Goal: Information Seeking & Learning: Find specific fact

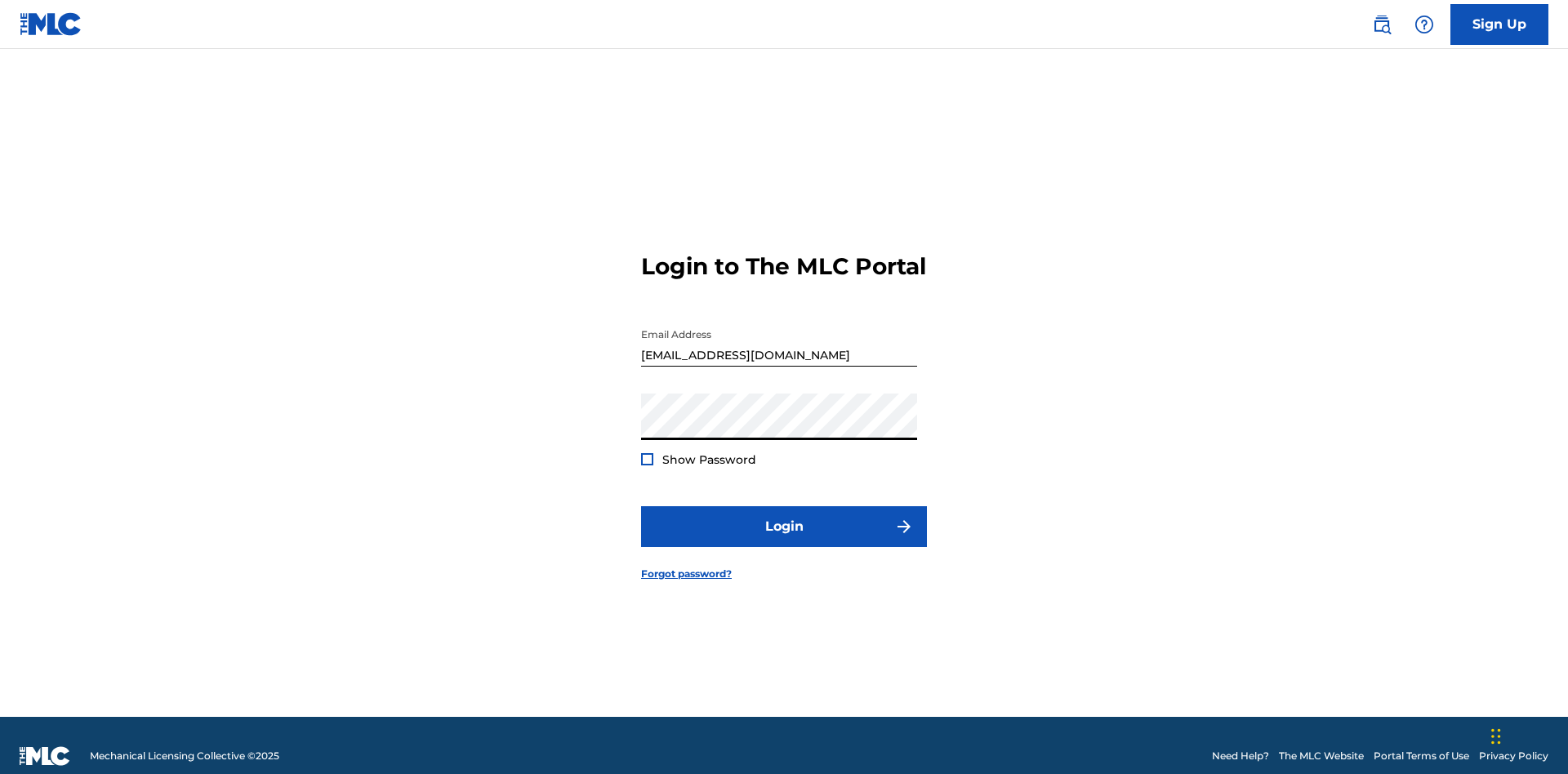
scroll to position [22, 0]
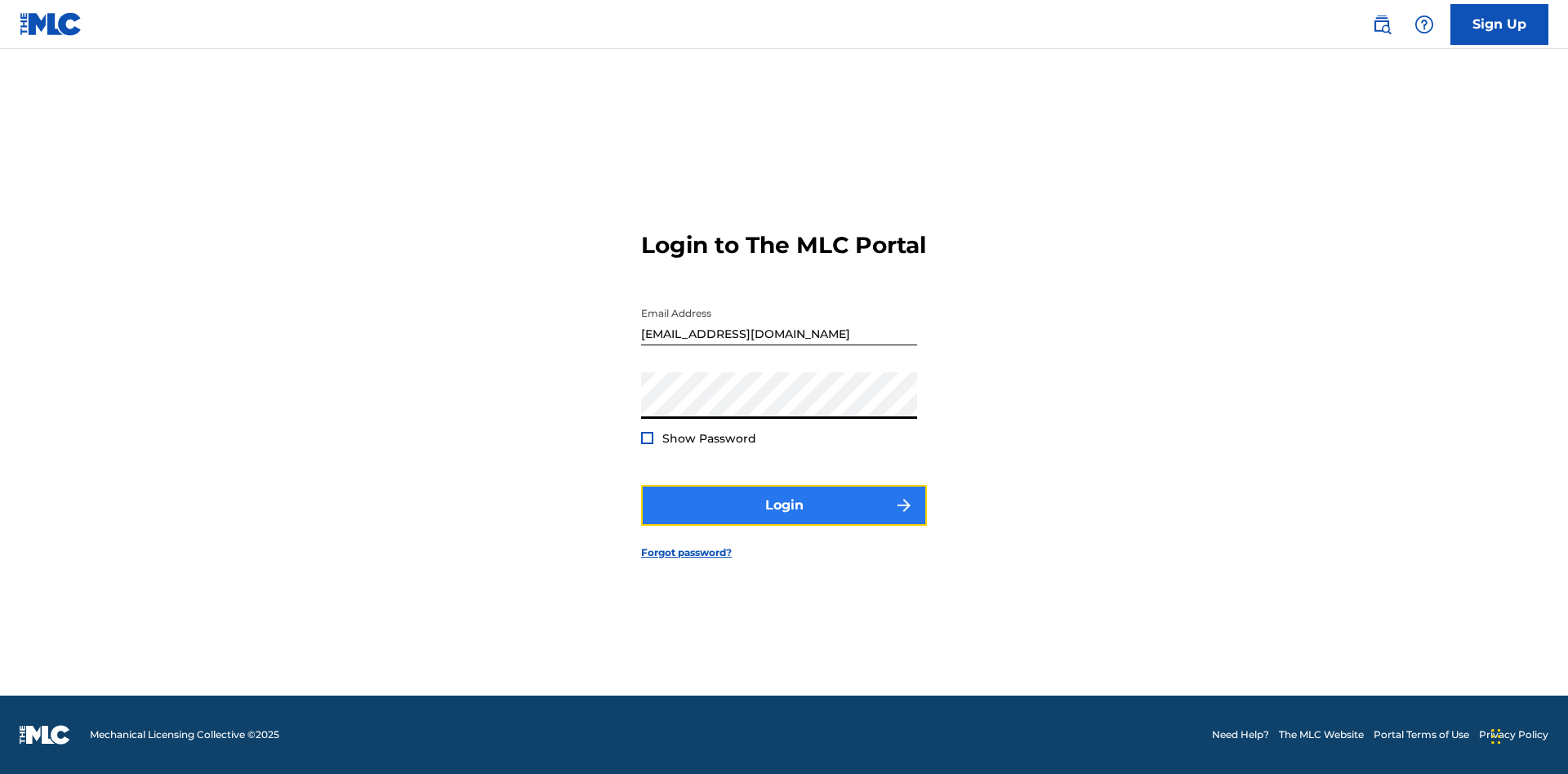
click at [784, 520] on button "Login" at bounding box center [784, 505] width 286 height 40
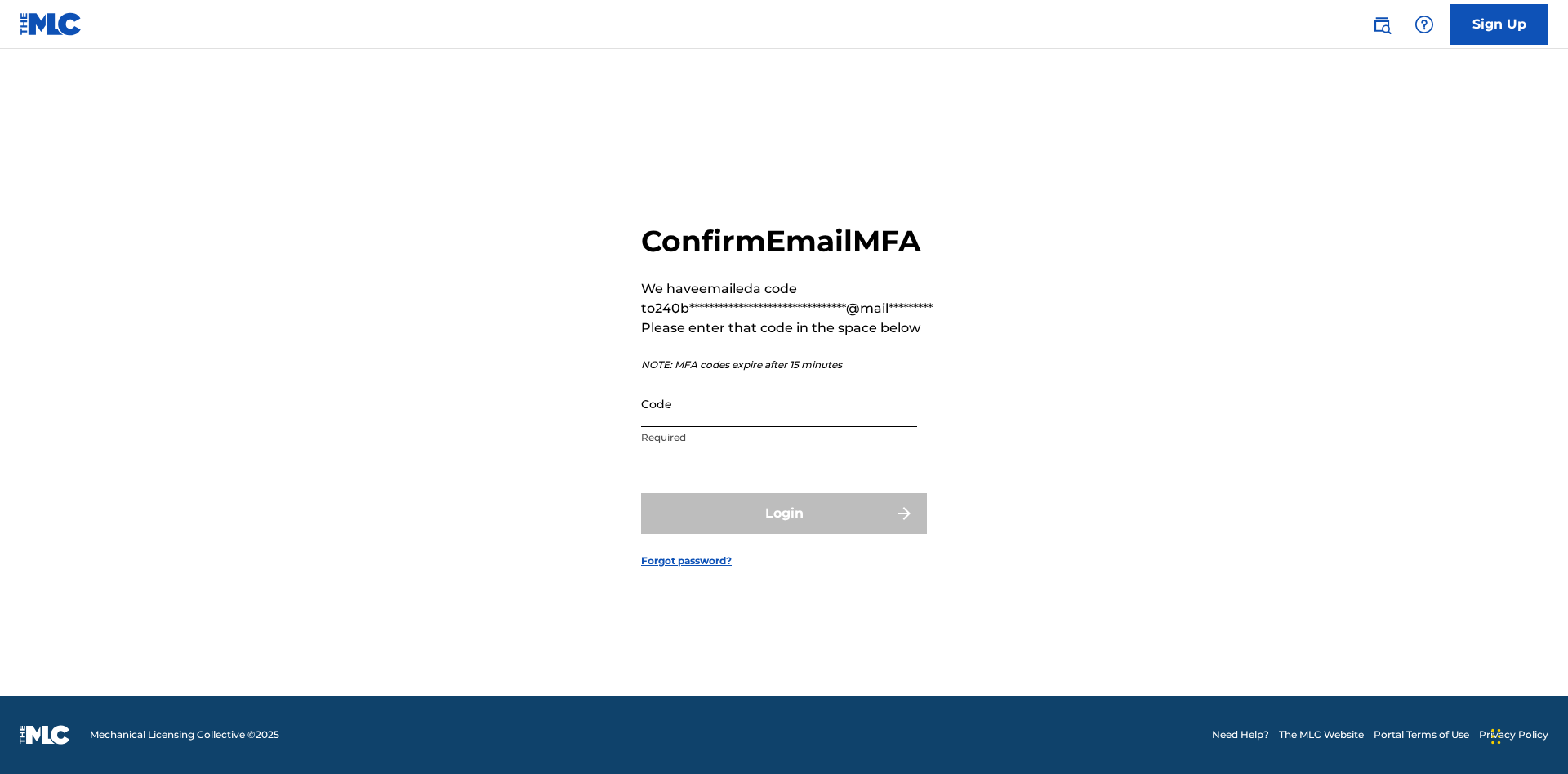
click at [780, 404] on input "Code" at bounding box center [779, 404] width 276 height 47
type input "455040"
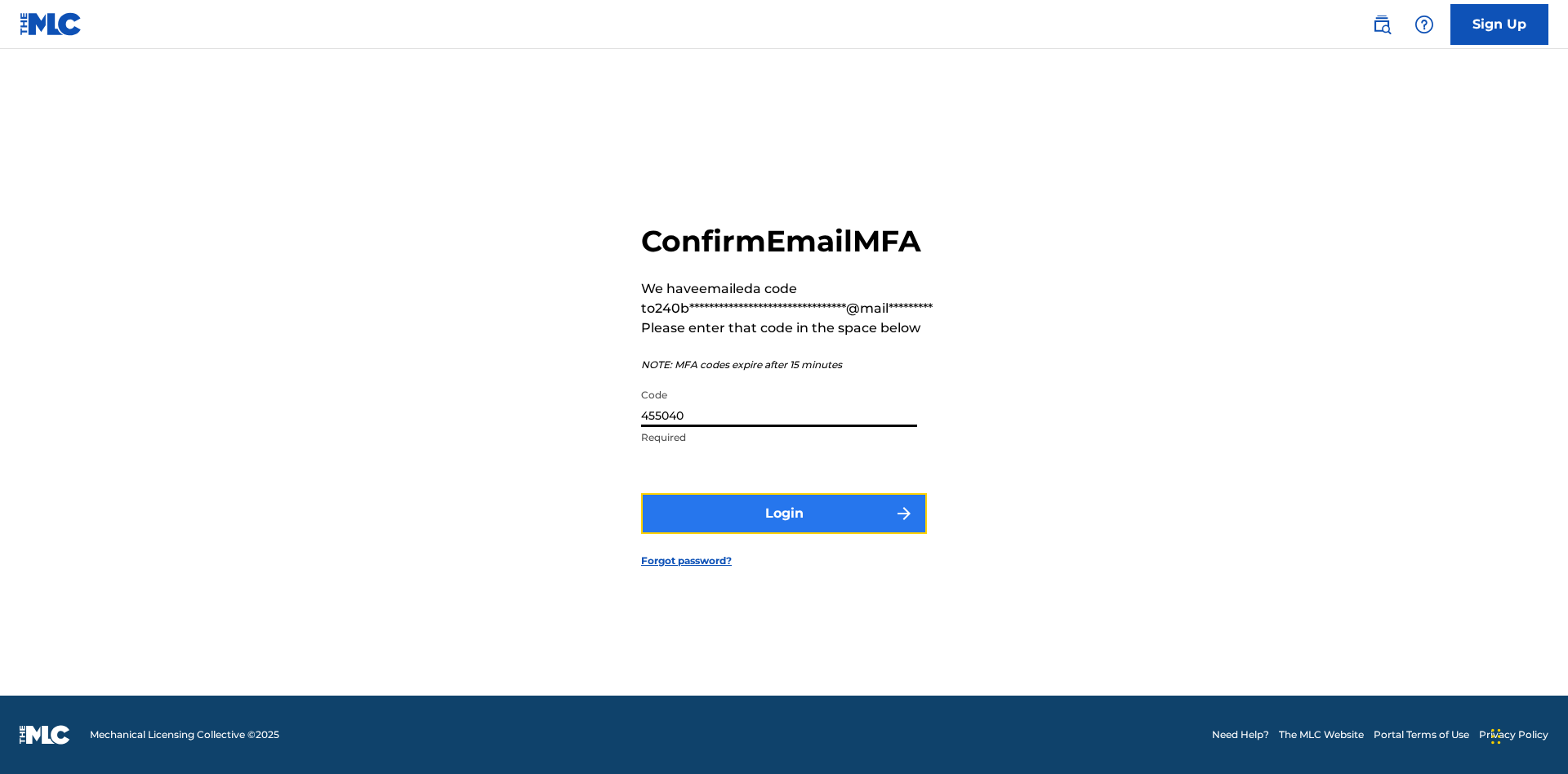
click at [784, 512] on button "Login" at bounding box center [784, 513] width 286 height 40
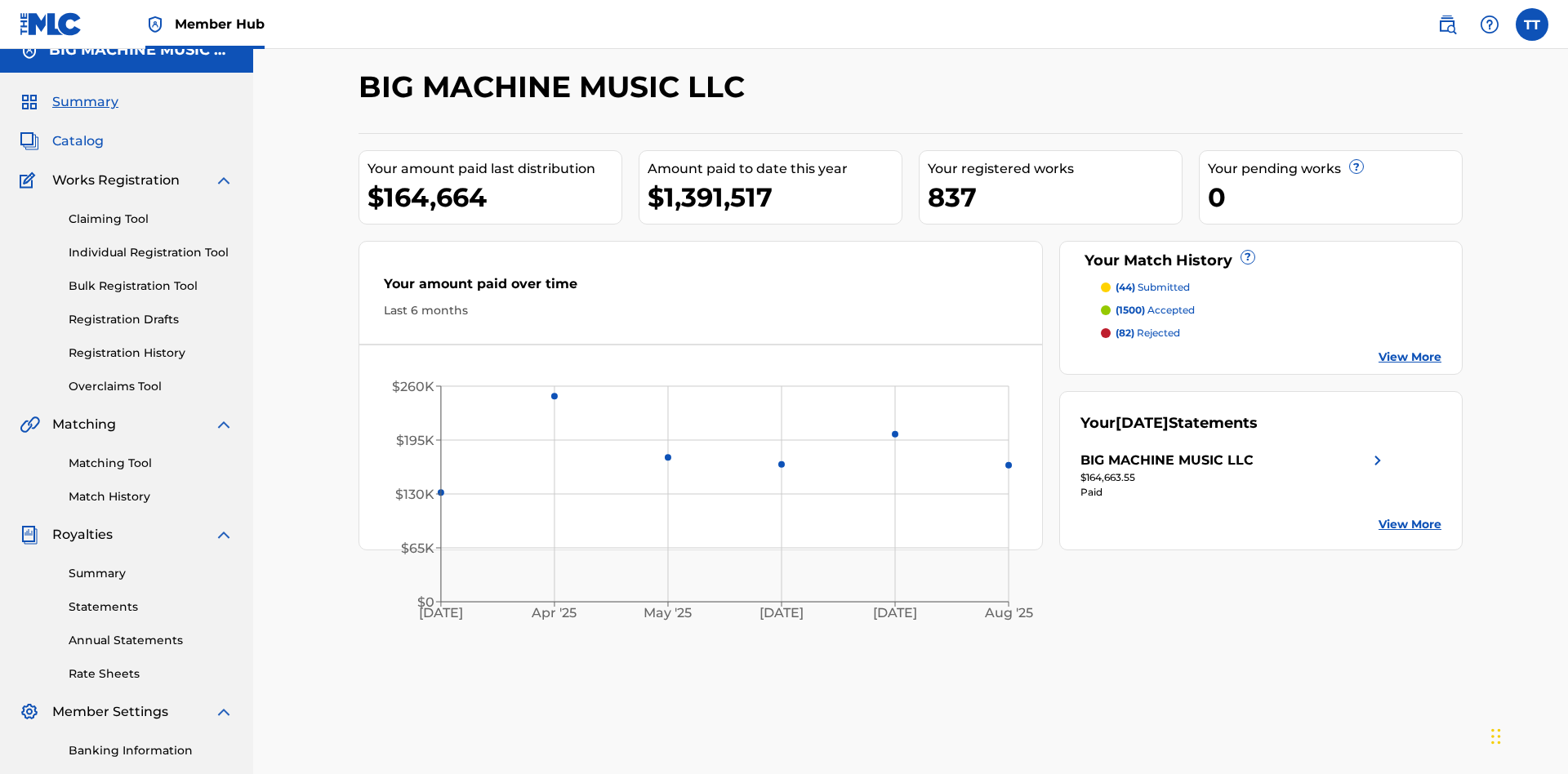
click at [77, 131] on span "Catalog" at bounding box center [77, 141] width 51 height 20
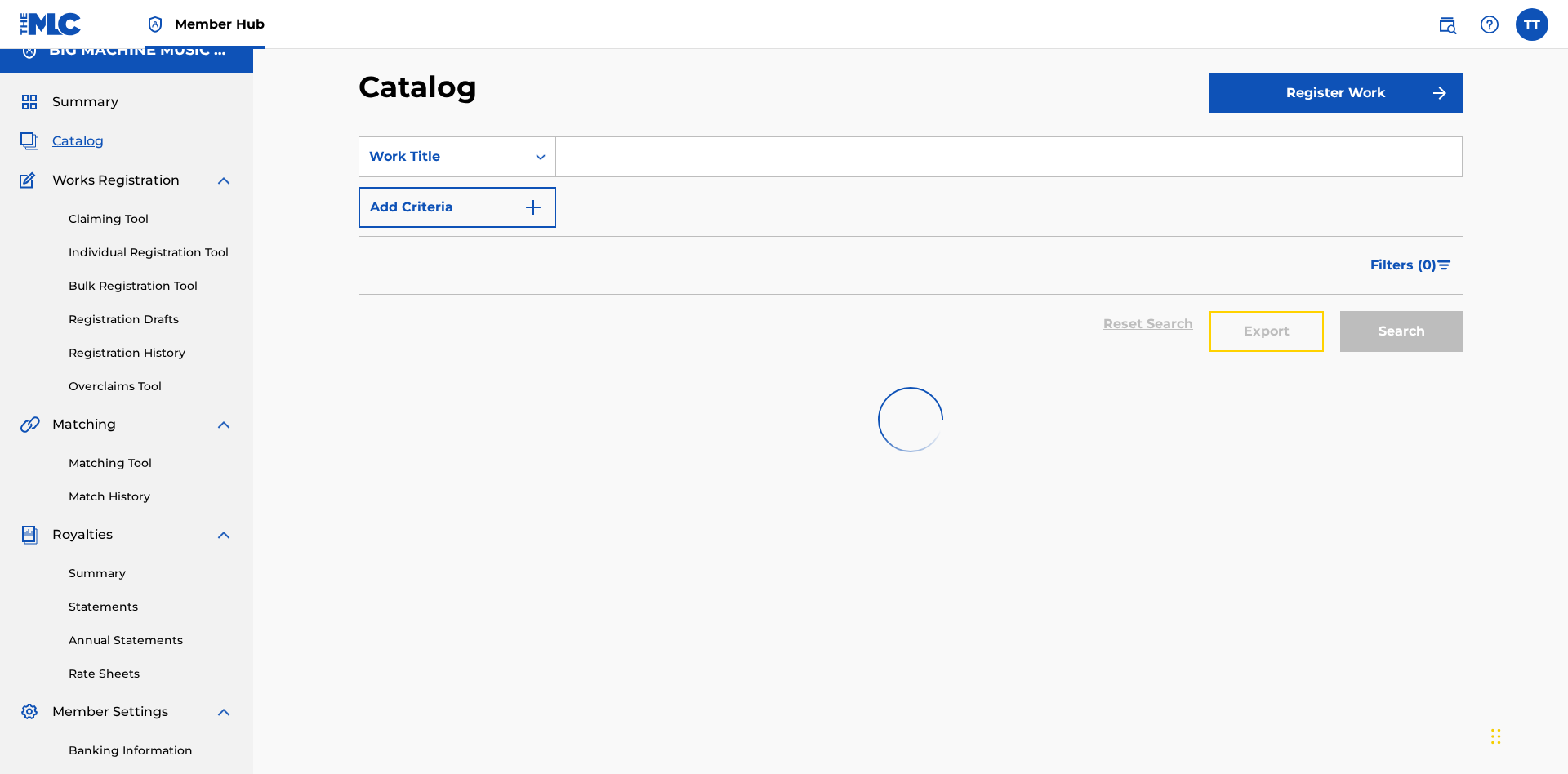
click at [1267, 311] on button "Export" at bounding box center [1266, 331] width 114 height 40
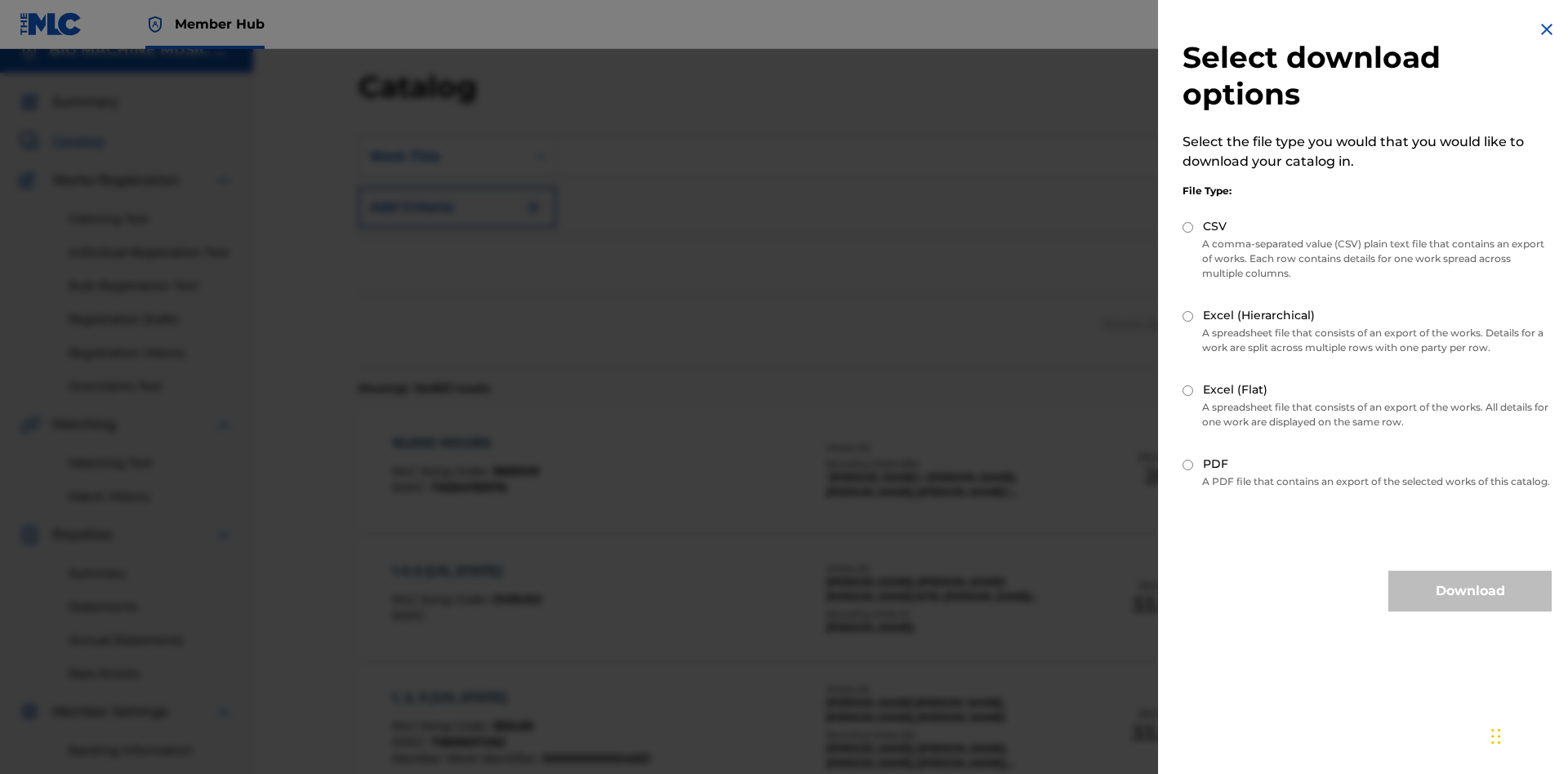
click at [1189, 227] on input "CSV" at bounding box center [1188, 227] width 11 height 11
click at [1470, 606] on button "Download" at bounding box center [1470, 591] width 164 height 40
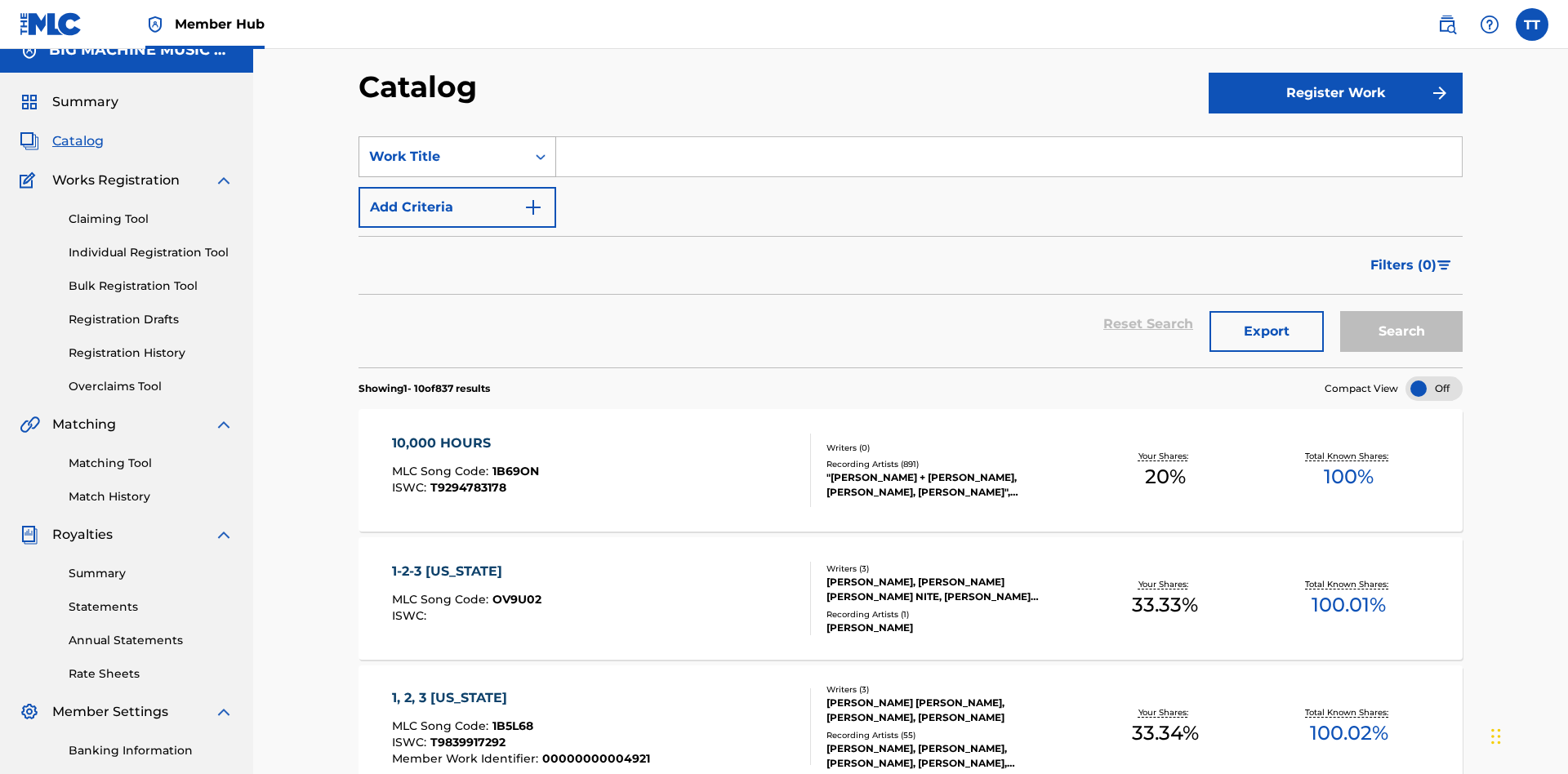
click at [442, 147] on div "Work Title" at bounding box center [443, 157] width 147 height 20
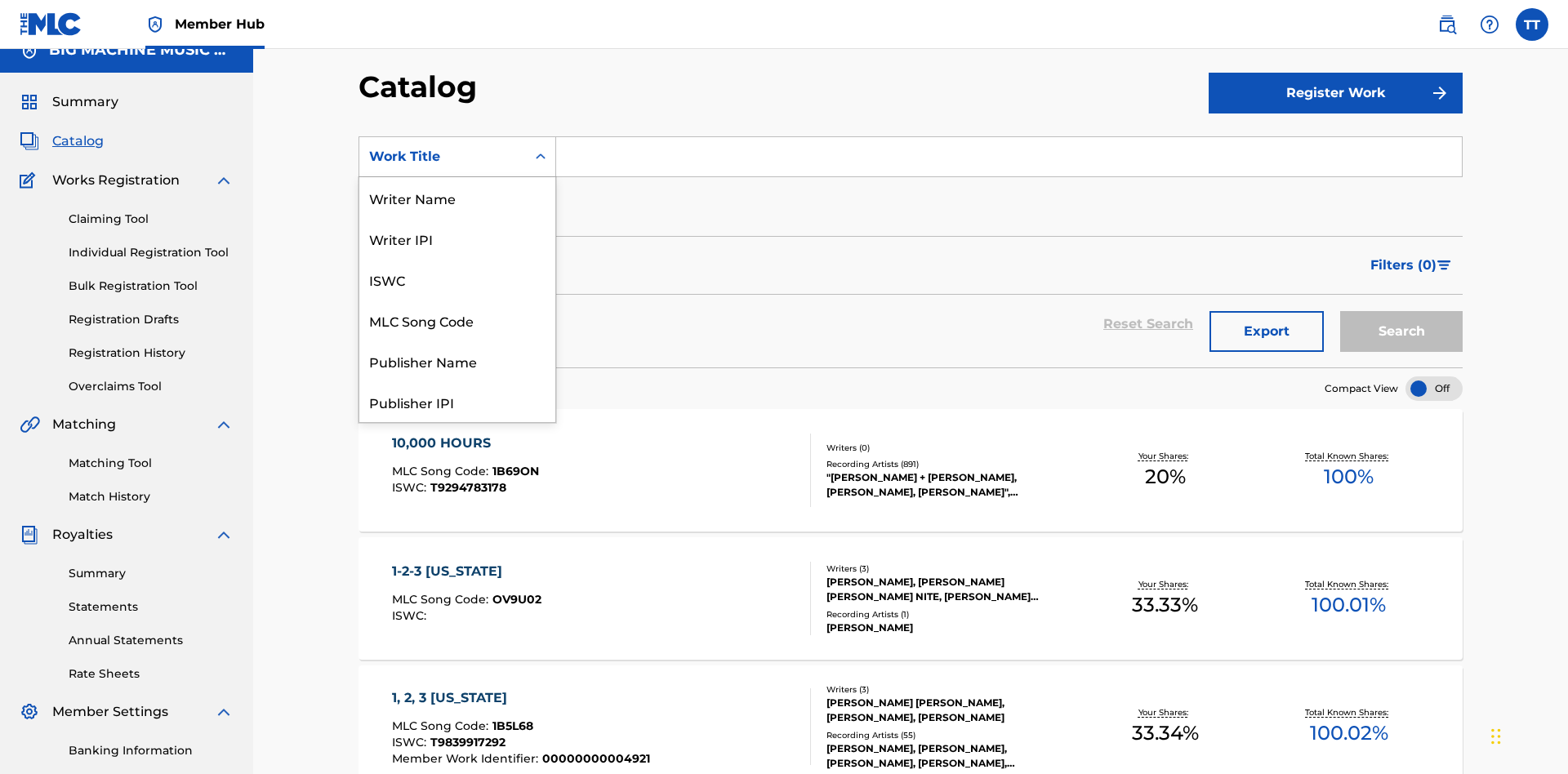
click at [458, 299] on div "ISWC" at bounding box center [458, 279] width 196 height 40
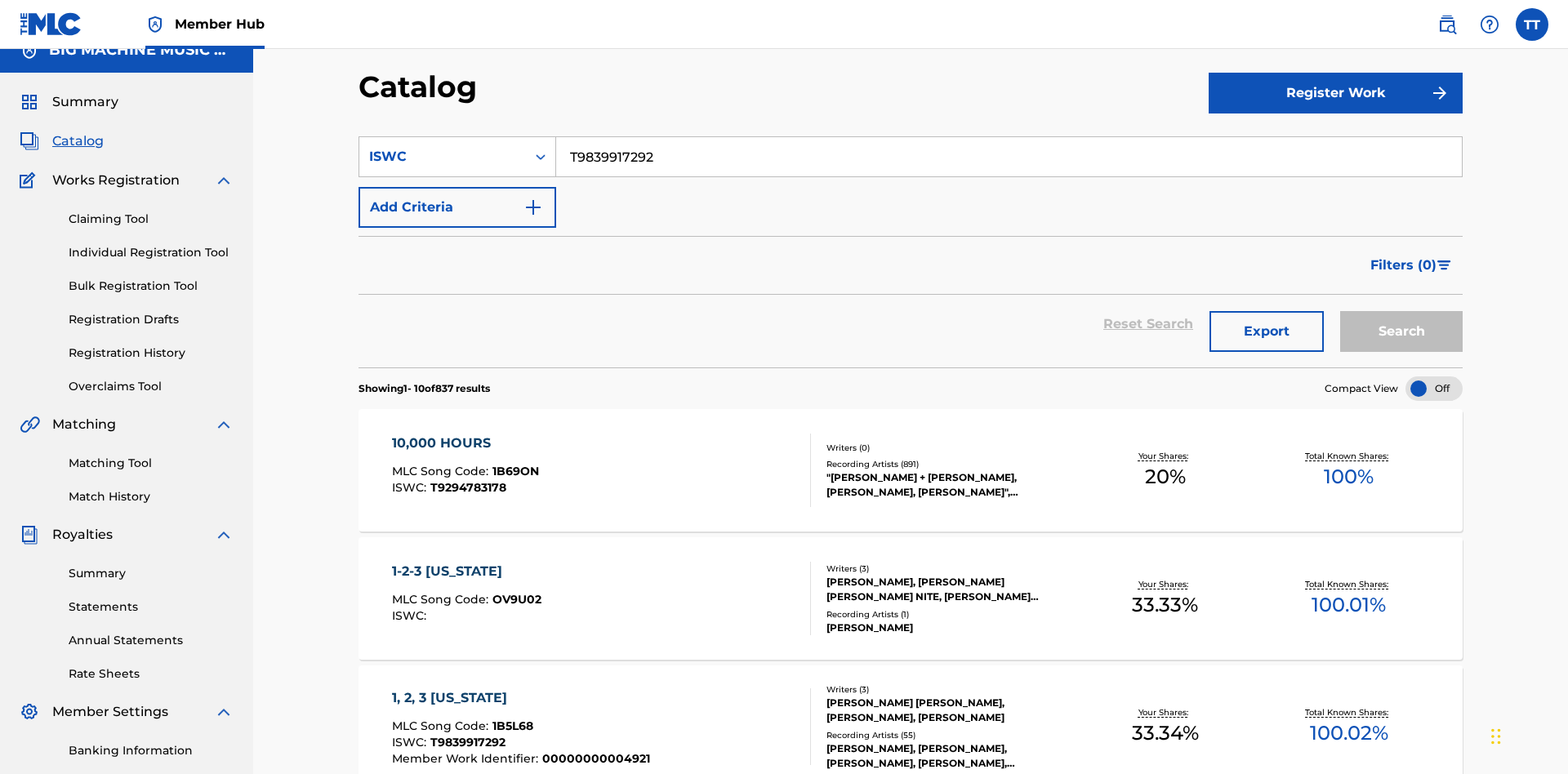
scroll to position [60, 0]
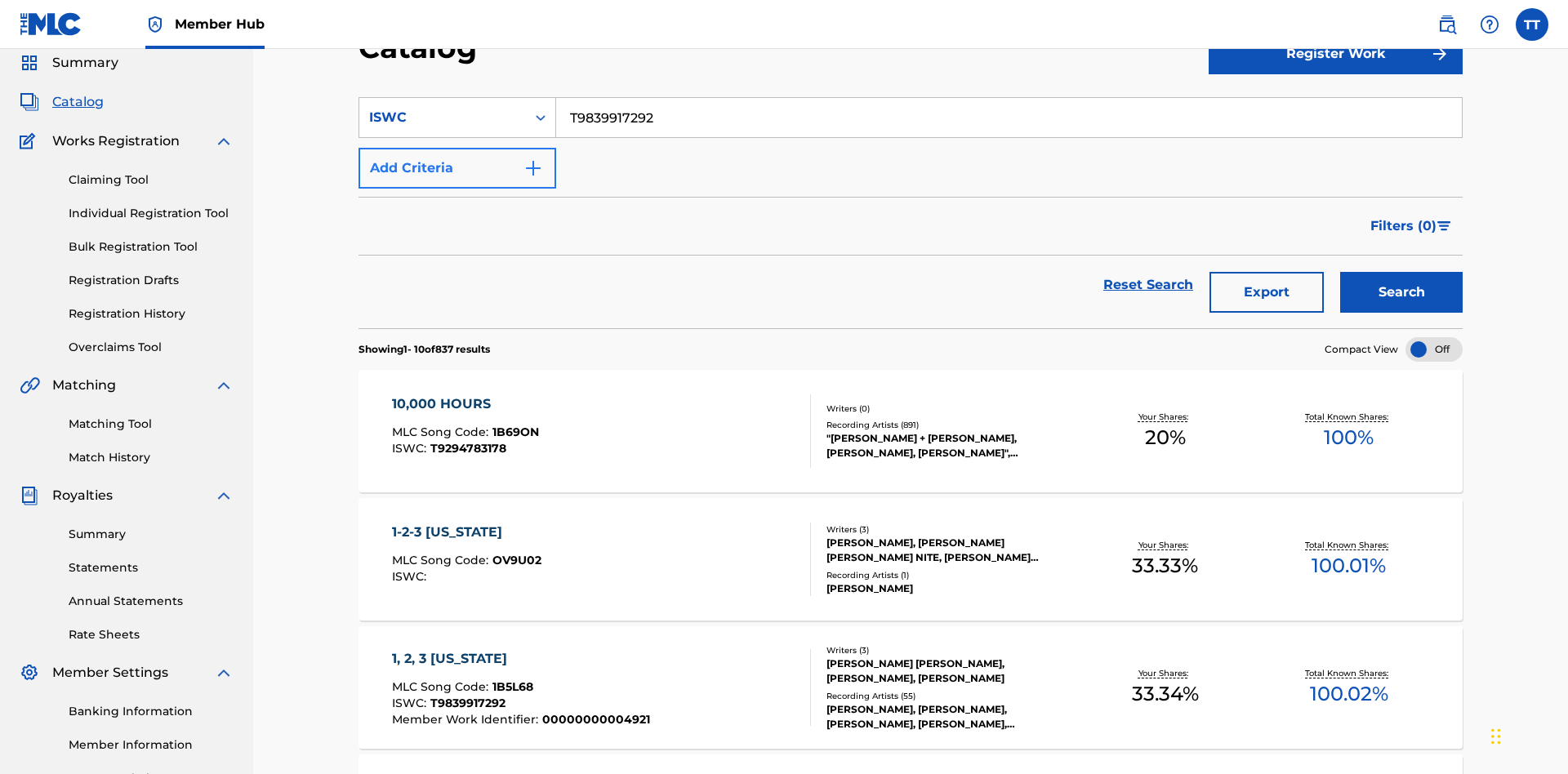
type input "T9839917292"
click at [458, 147] on button "Add Criteria" at bounding box center [458, 167] width 198 height 40
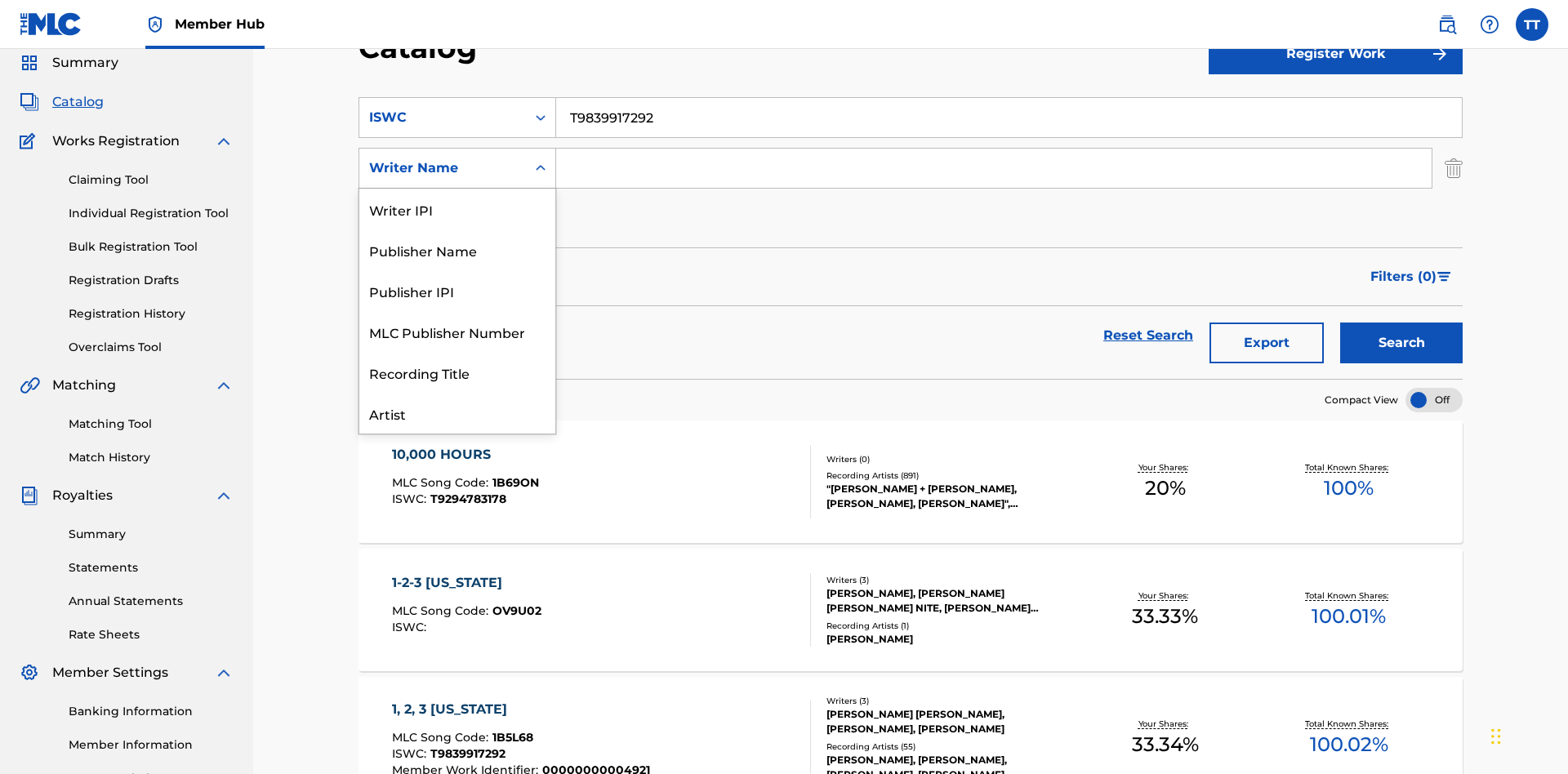
click at [458, 271] on div "Publisher Name" at bounding box center [458, 249] width 196 height 40
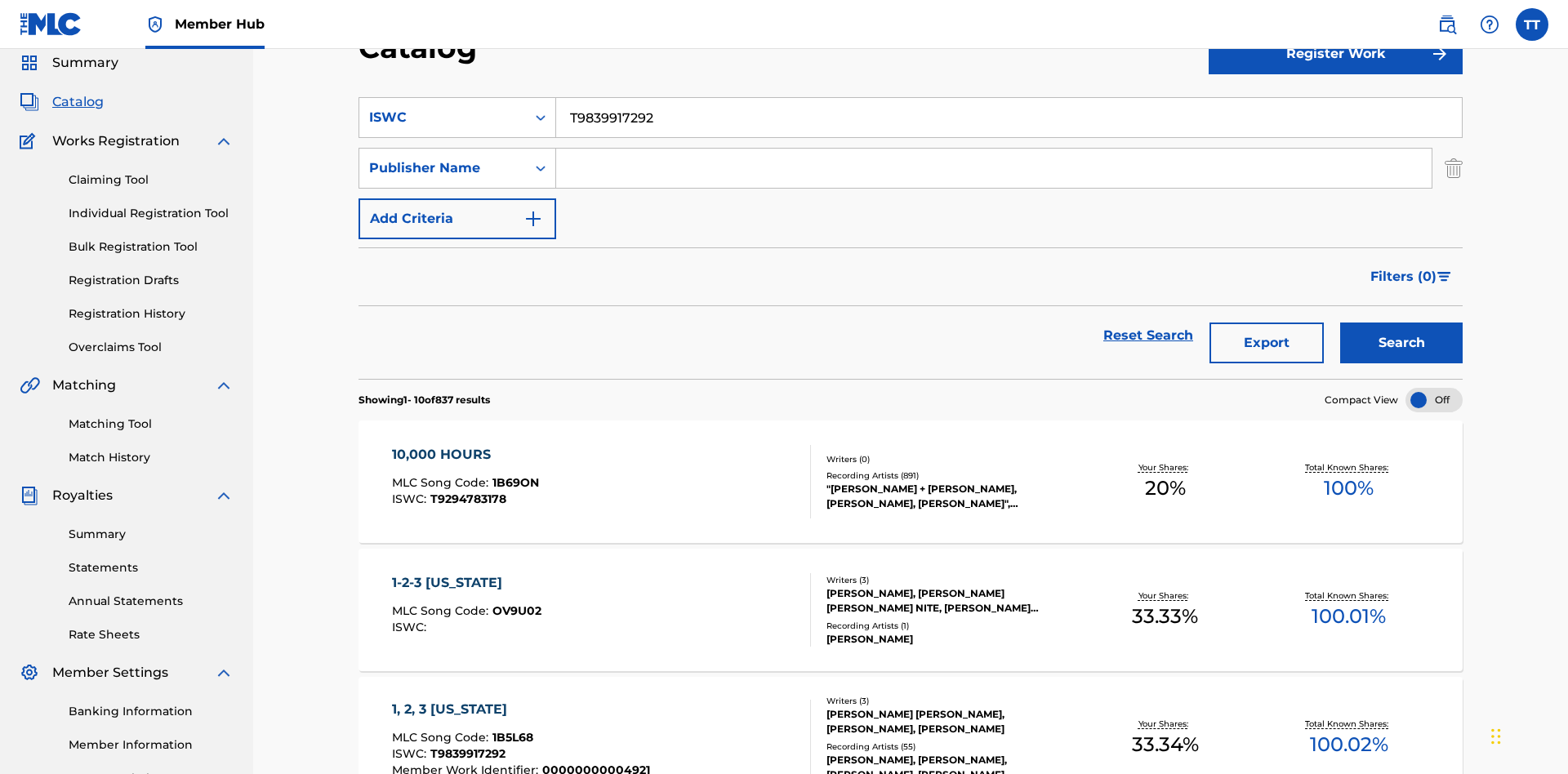
click at [994, 148] on input "Search Form" at bounding box center [994, 168] width 876 height 40
type input "SUPER BIG MUSIC"
click at [458, 199] on button "Add Criteria" at bounding box center [458, 218] width 198 height 40
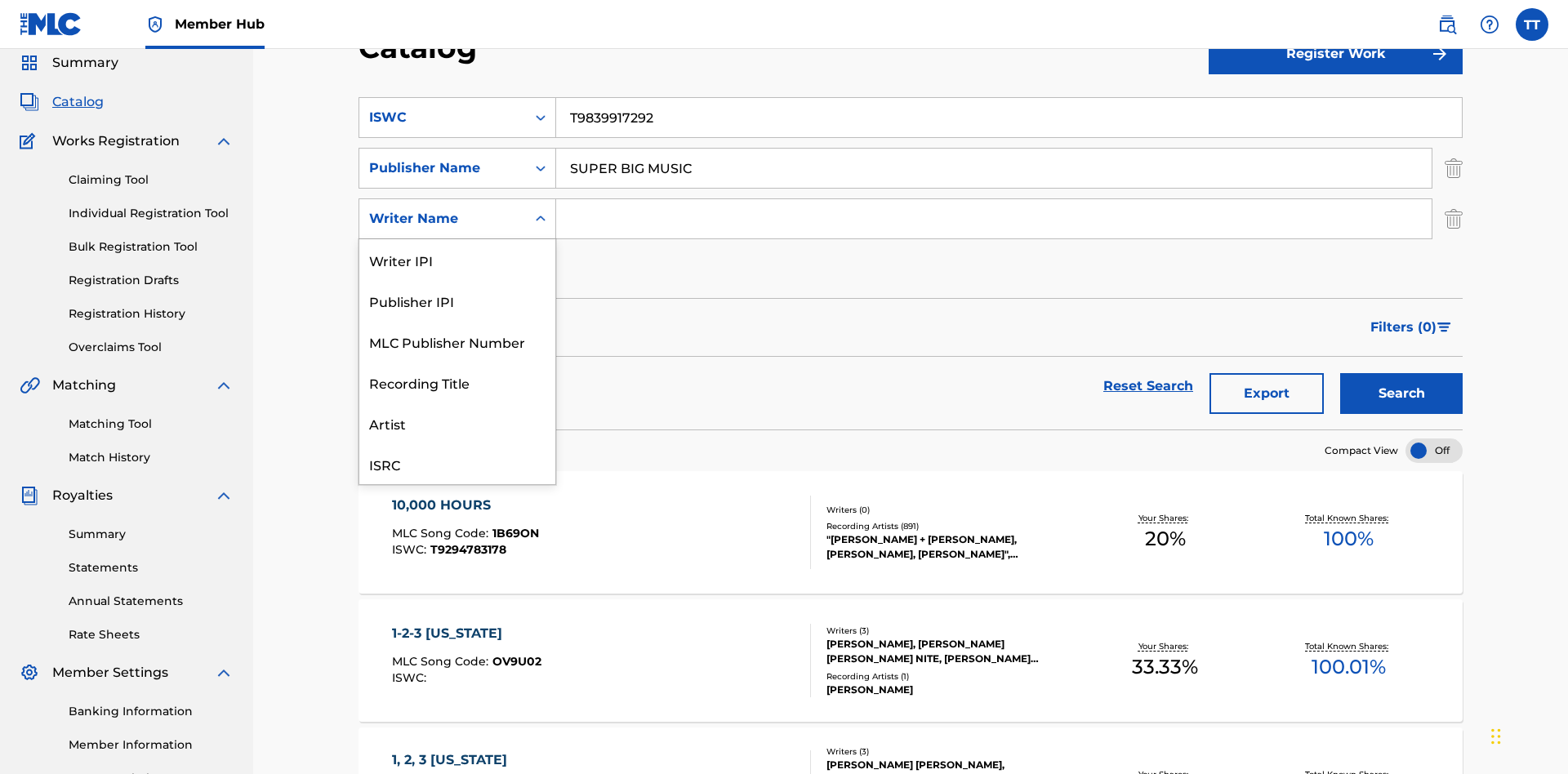
click at [458, 321] on div "MLC Publisher Number" at bounding box center [458, 341] width 196 height 40
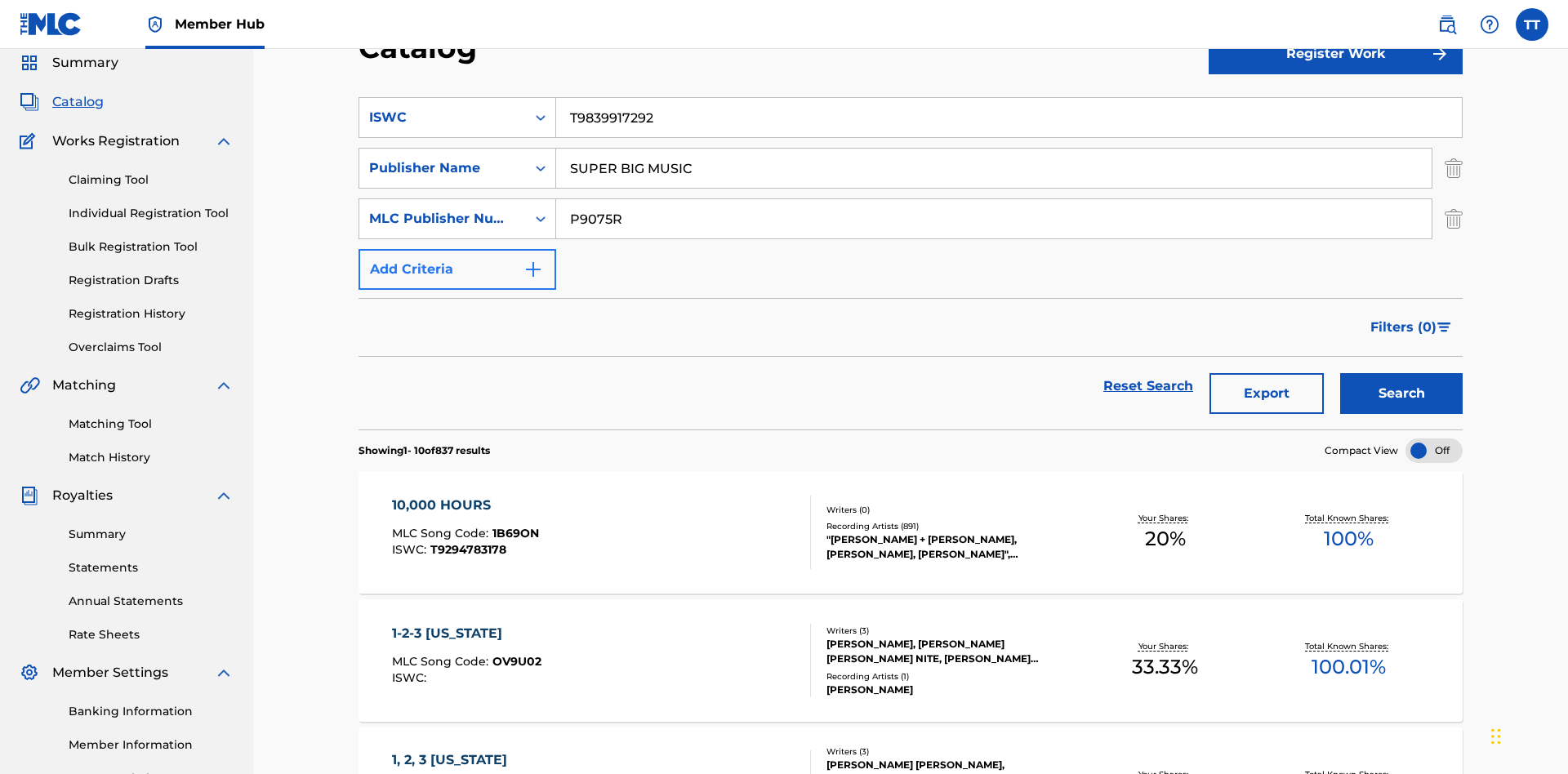
type input "P9075R"
click at [458, 249] on button "Add Criteria" at bounding box center [458, 269] width 198 height 40
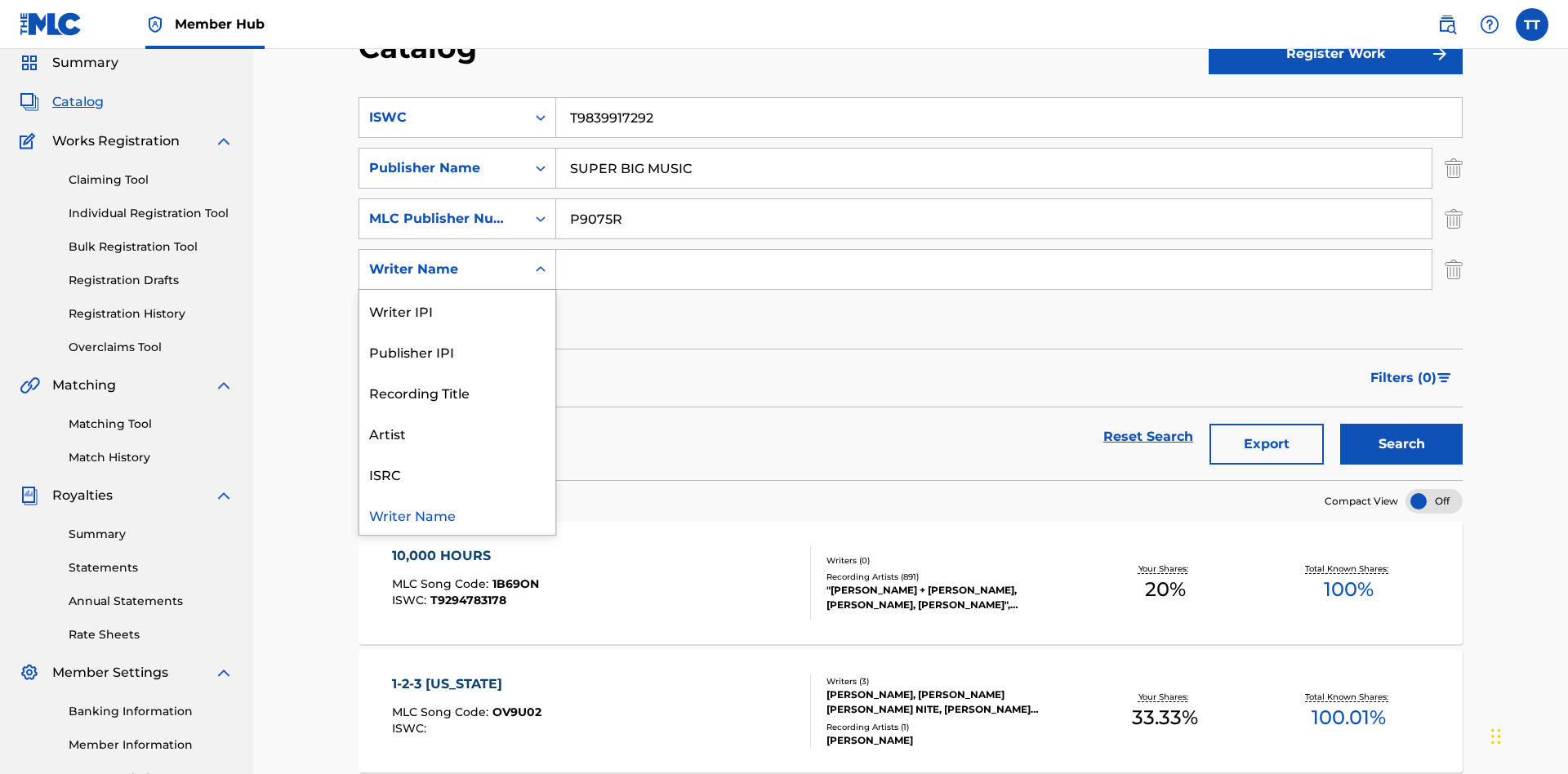
click at [458, 494] on div "Writer Name" at bounding box center [458, 514] width 196 height 40
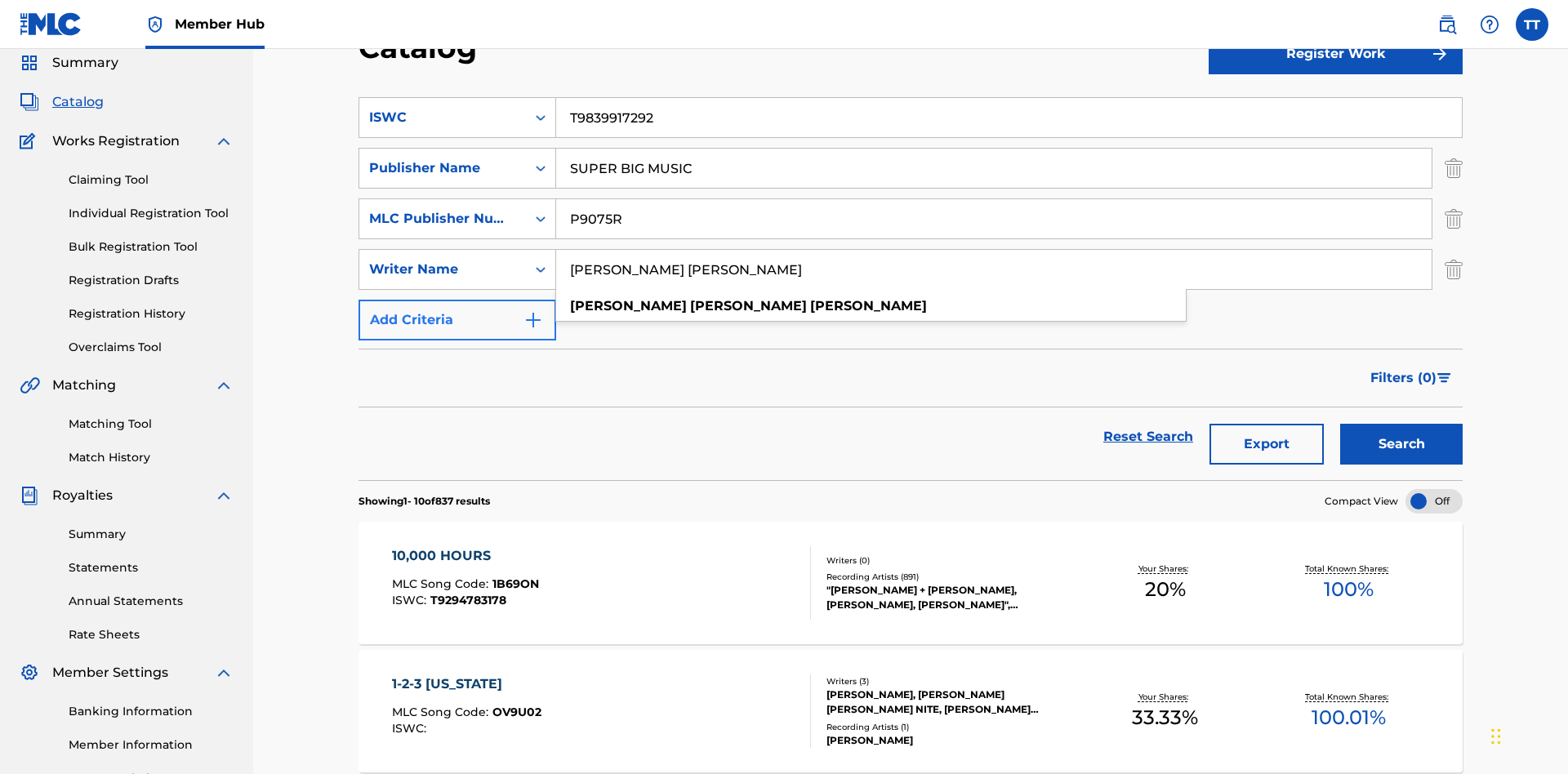
type input "[PERSON_NAME] [PERSON_NAME]"
click at [458, 299] on button "Add Criteria" at bounding box center [458, 319] width 198 height 40
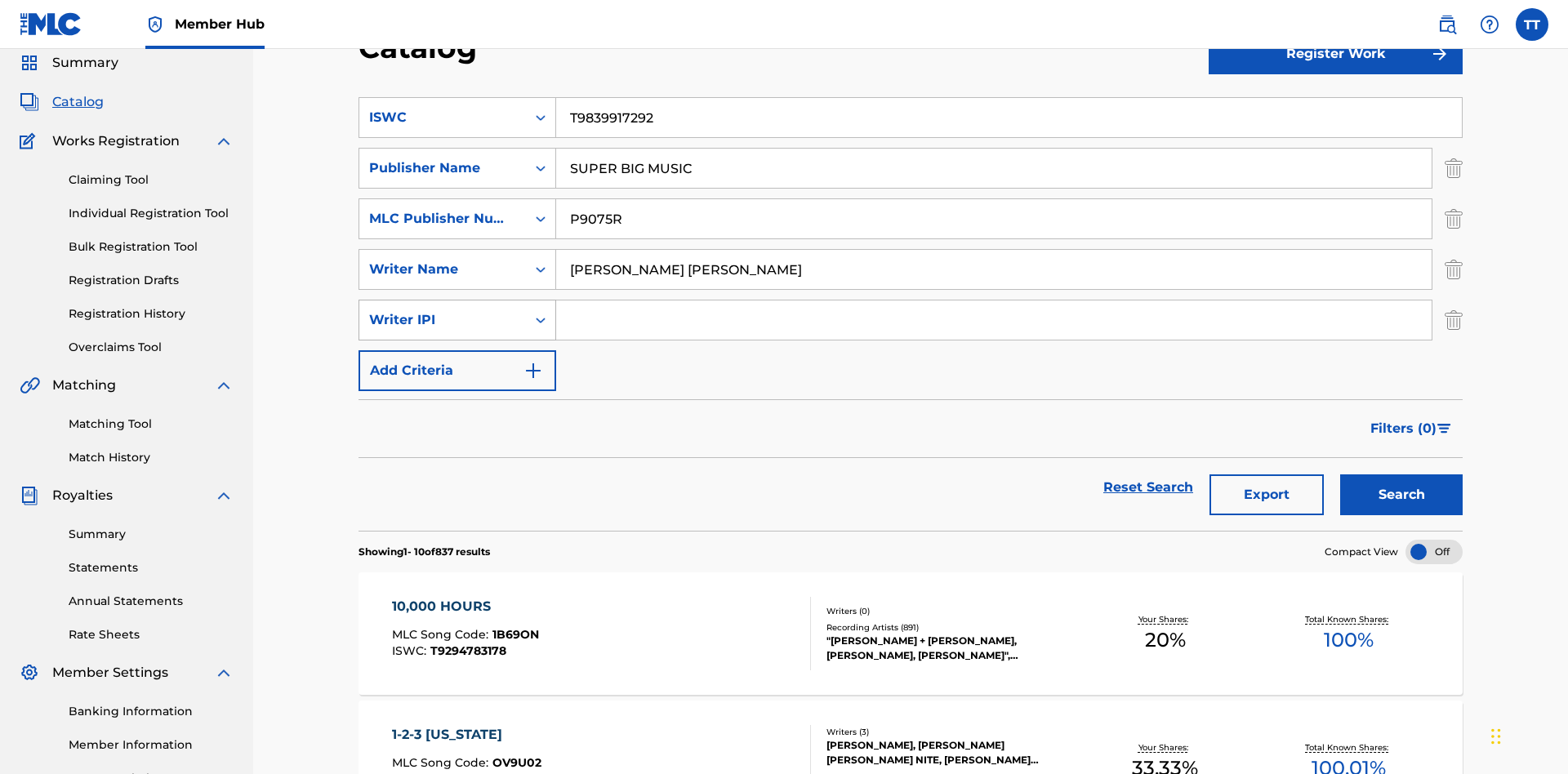
click at [442, 310] on div "Writer IPI" at bounding box center [443, 320] width 147 height 20
click at [458, 503] on div "Writer IPI" at bounding box center [458, 523] width 196 height 40
type input "00614973923"
click at [458, 351] on button "Add Criteria" at bounding box center [458, 370] width 198 height 40
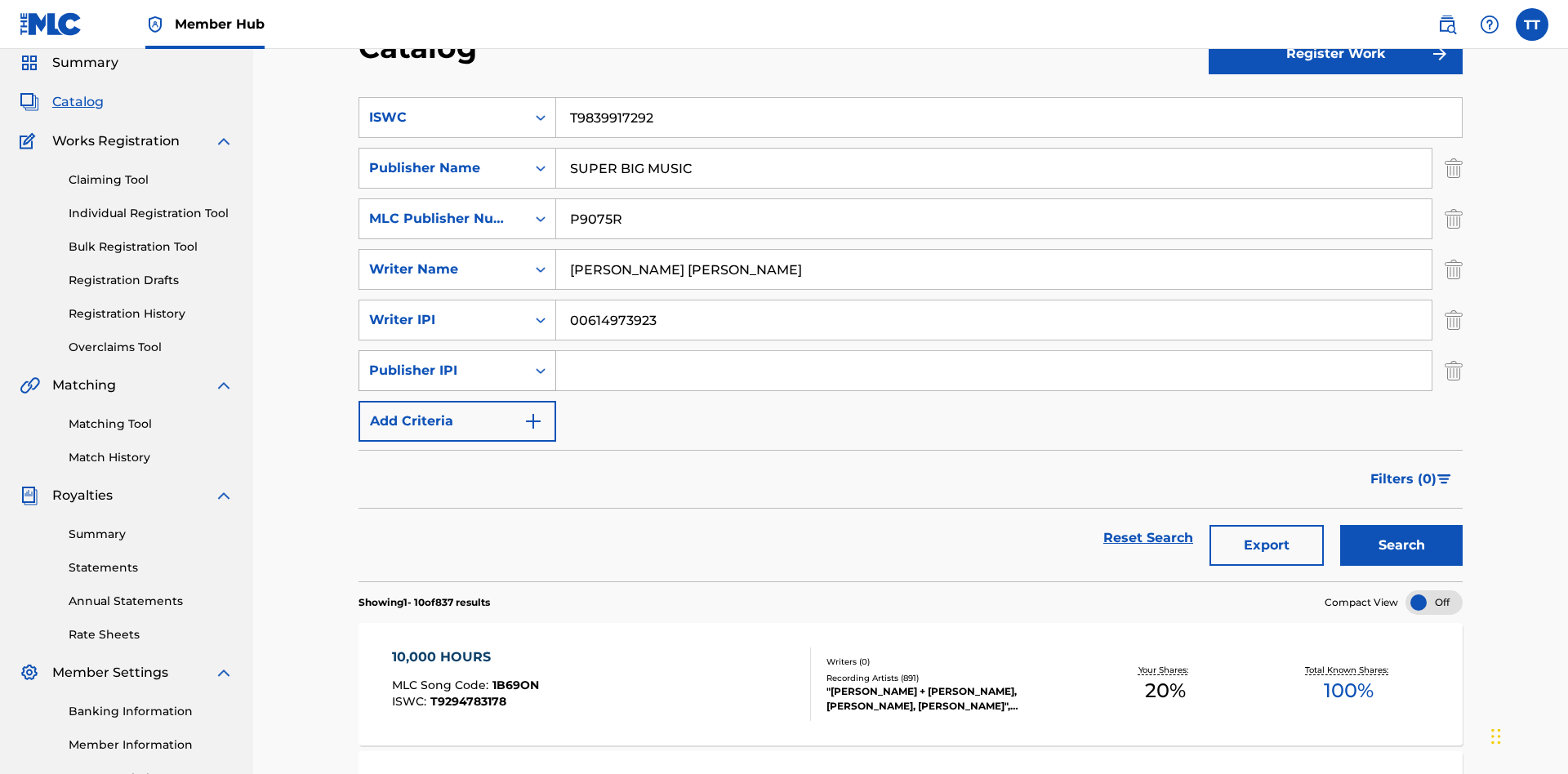
click at [442, 361] on div "Publisher IPI" at bounding box center [443, 371] width 147 height 20
click at [458, 513] on div "Publisher IPI" at bounding box center [458, 533] width 196 height 40
type input "00594318326"
click at [458, 401] on button "Add Criteria" at bounding box center [458, 421] width 198 height 40
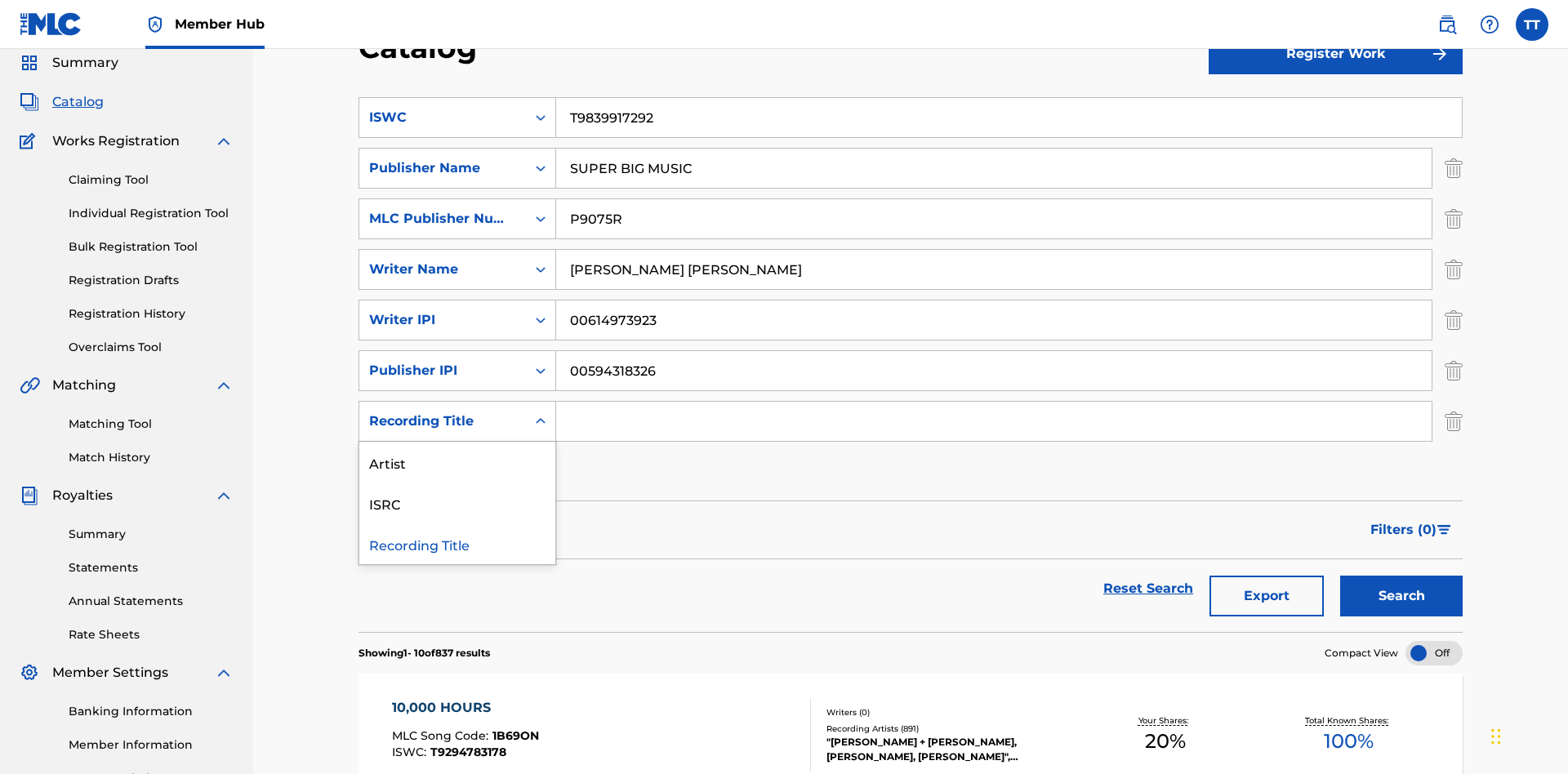
click at [458, 441] on div "Artist" at bounding box center [458, 461] width 196 height 40
click at [994, 402] on input "Search Form" at bounding box center [994, 422] width 876 height 40
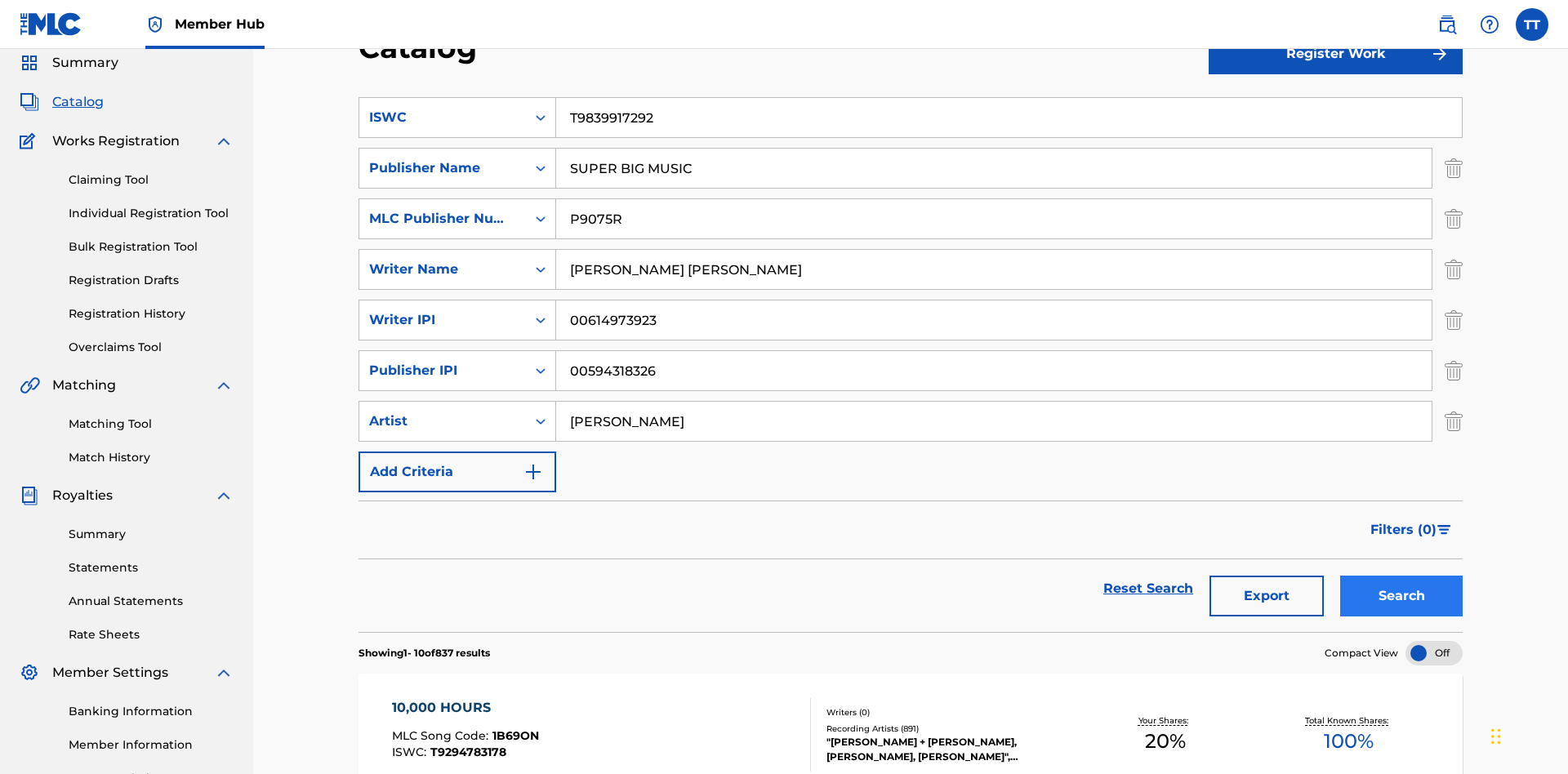
type input "[PERSON_NAME]"
click at [1402, 575] on button "Search" at bounding box center [1402, 595] width 122 height 40
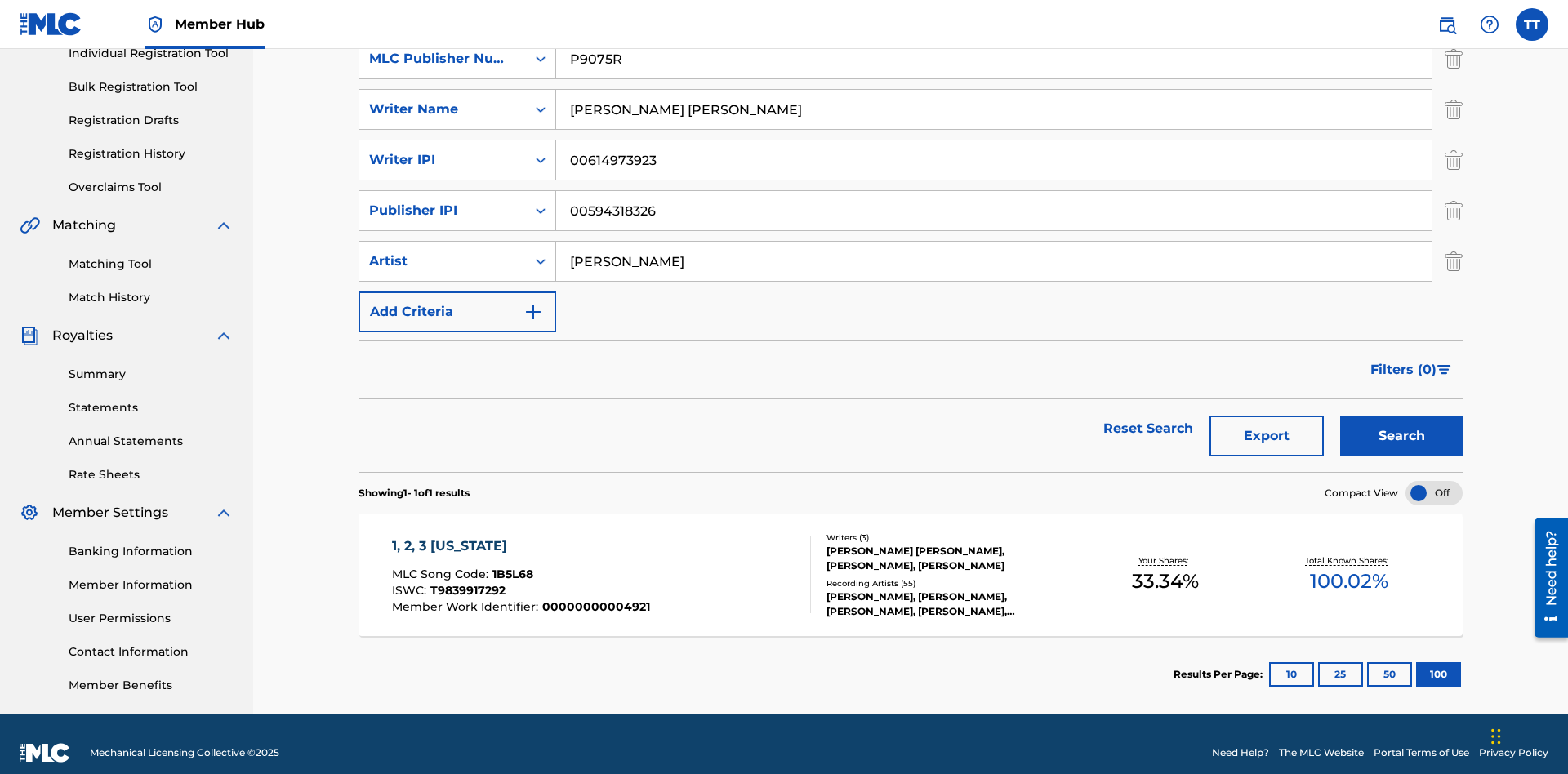
scroll to position [238, 0]
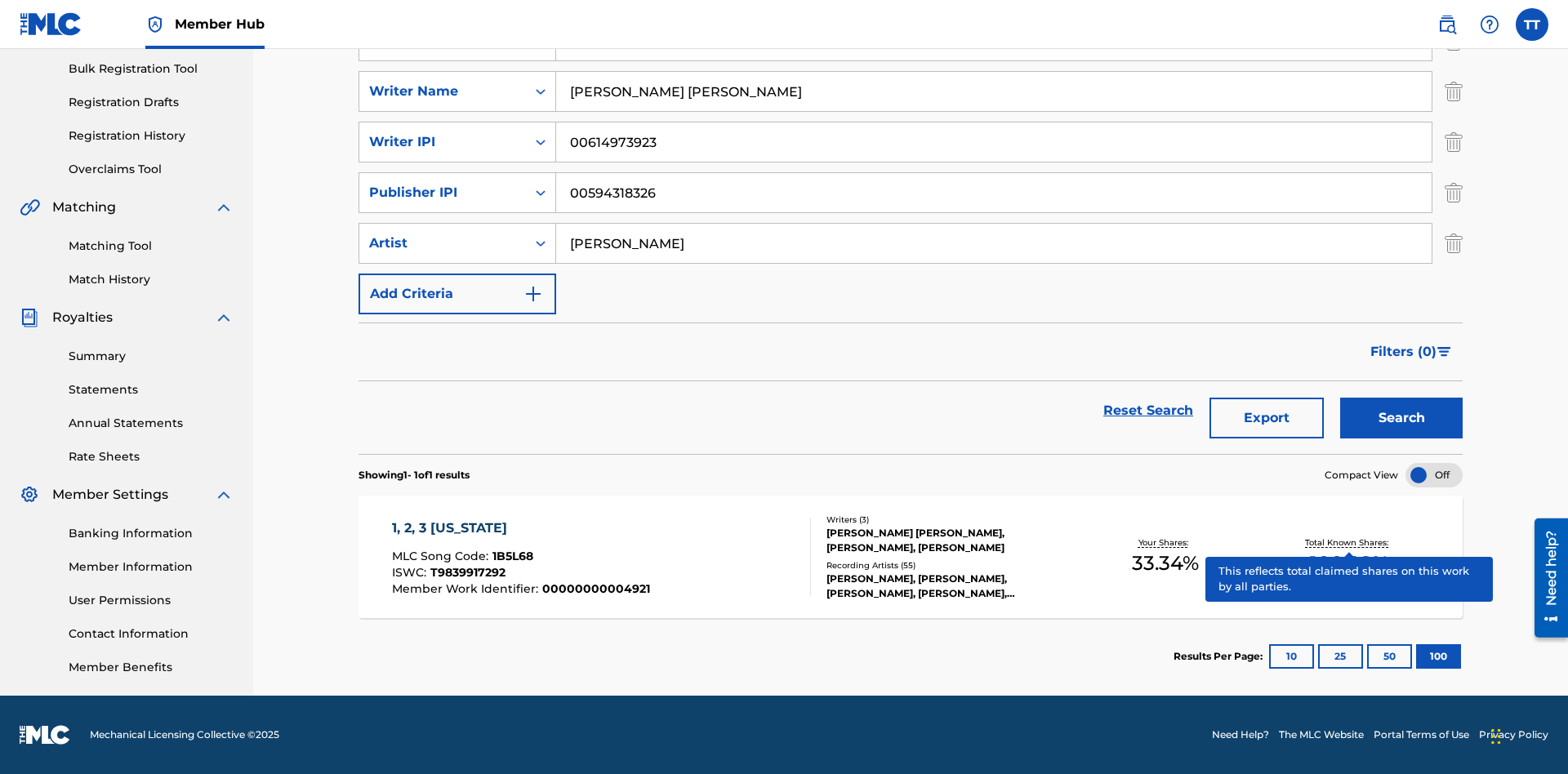
click at [511, 556] on span "1B5L68" at bounding box center [512, 556] width 40 height 14
